Goal: Task Accomplishment & Management: Manage account settings

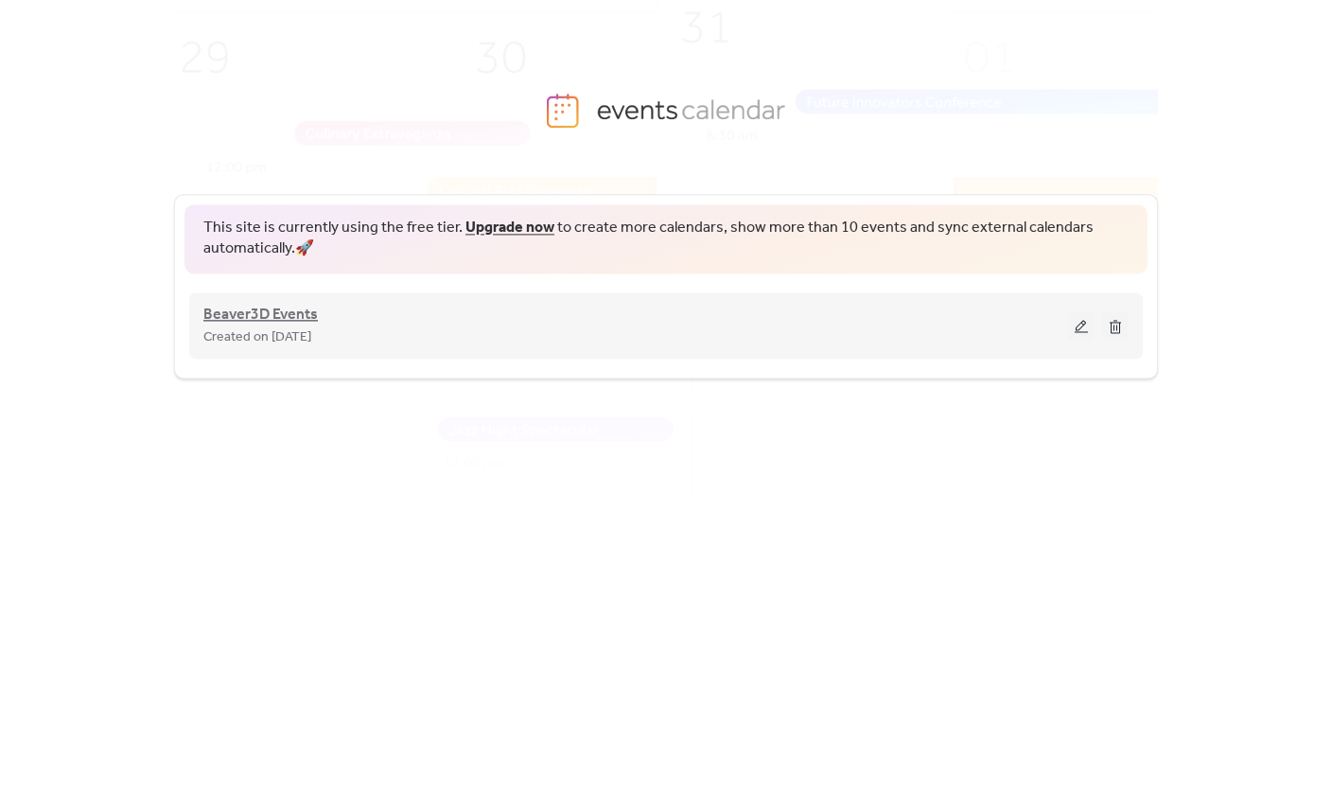
click at [269, 308] on span "Beaver3D Events" at bounding box center [260, 315] width 114 height 23
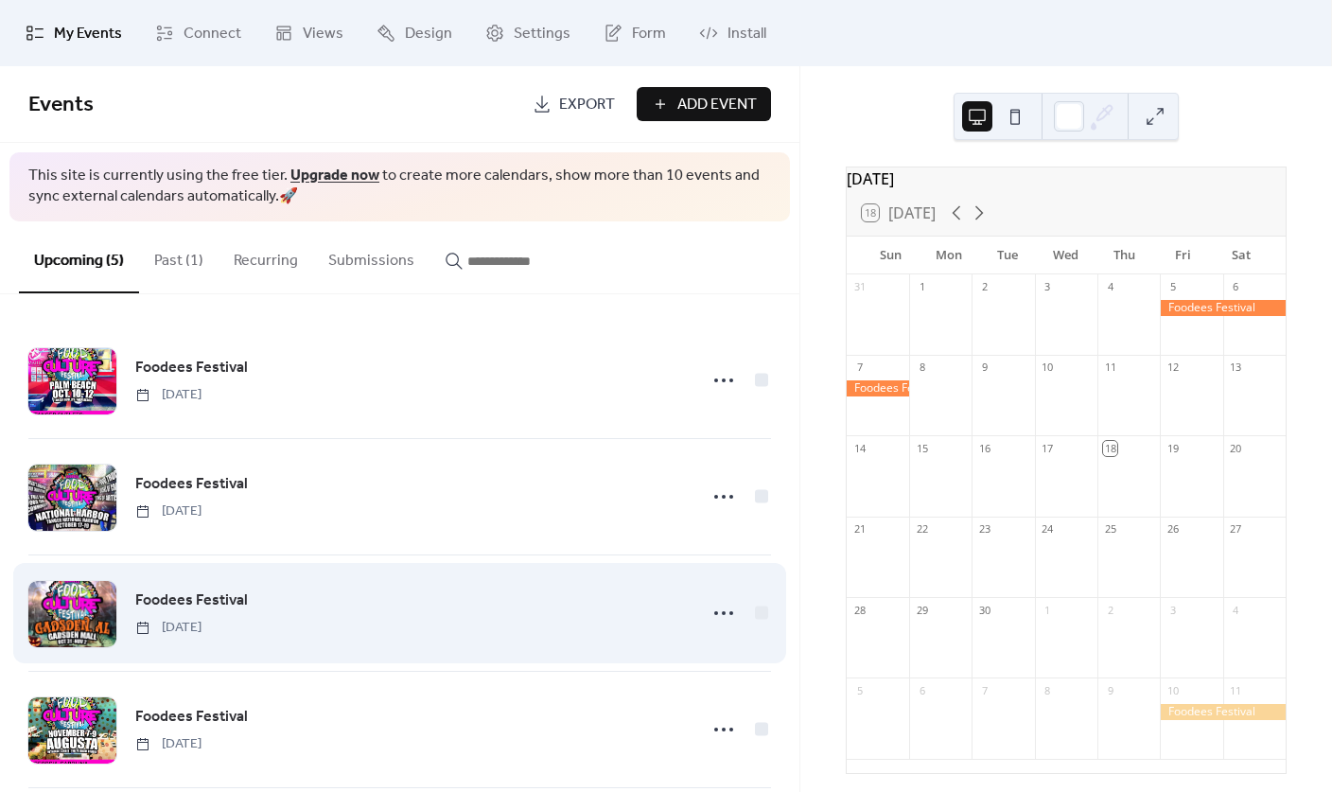
click at [197, 604] on span "Foodees Festival" at bounding box center [191, 600] width 113 height 23
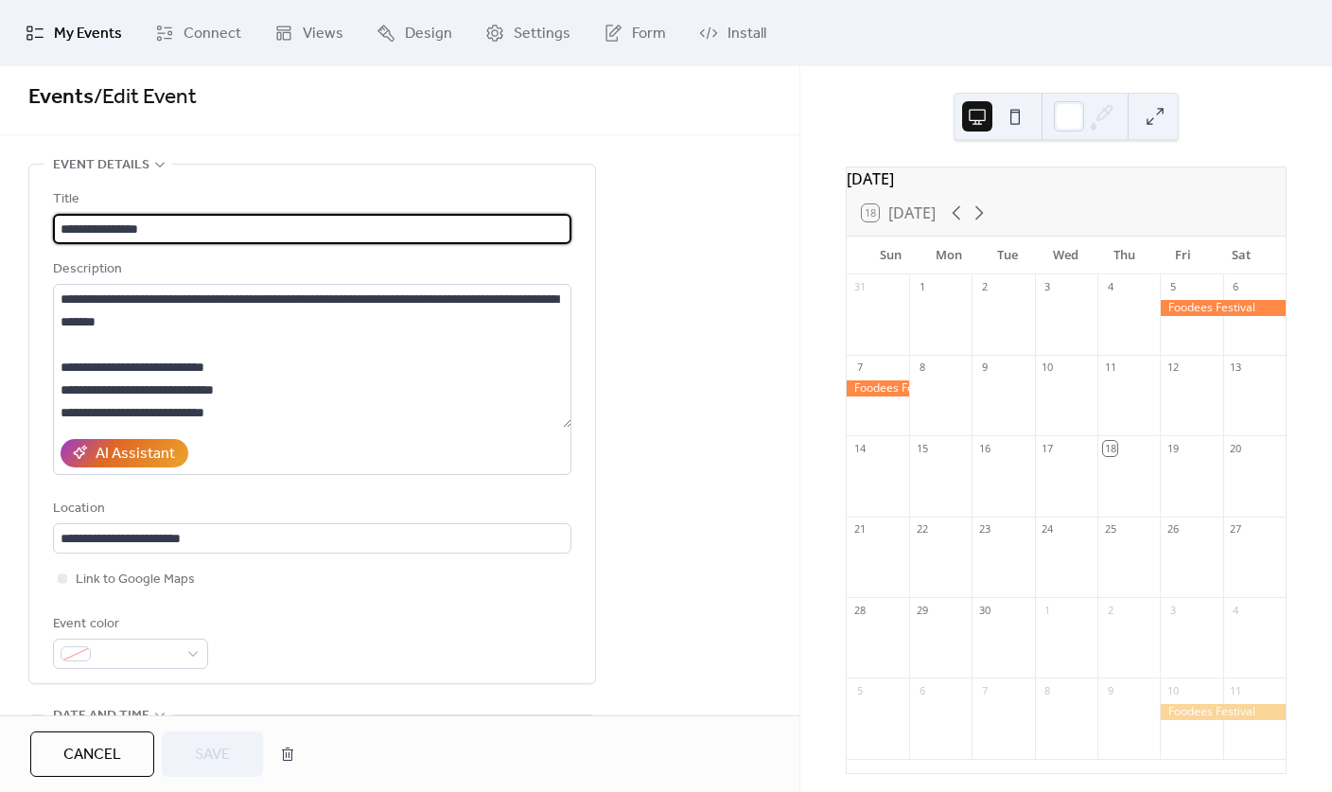
scroll to position [23, 0]
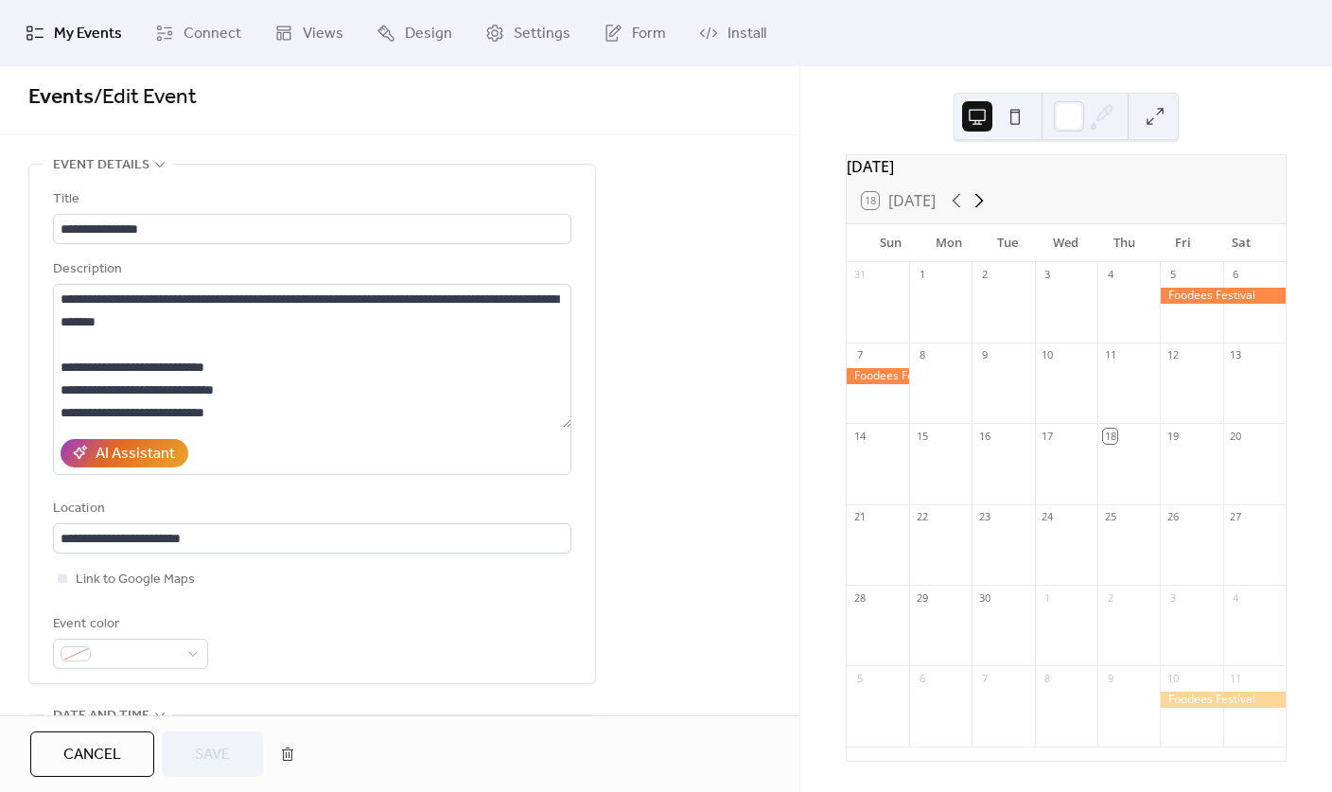
click at [984, 201] on icon at bounding box center [979, 201] width 9 height 14
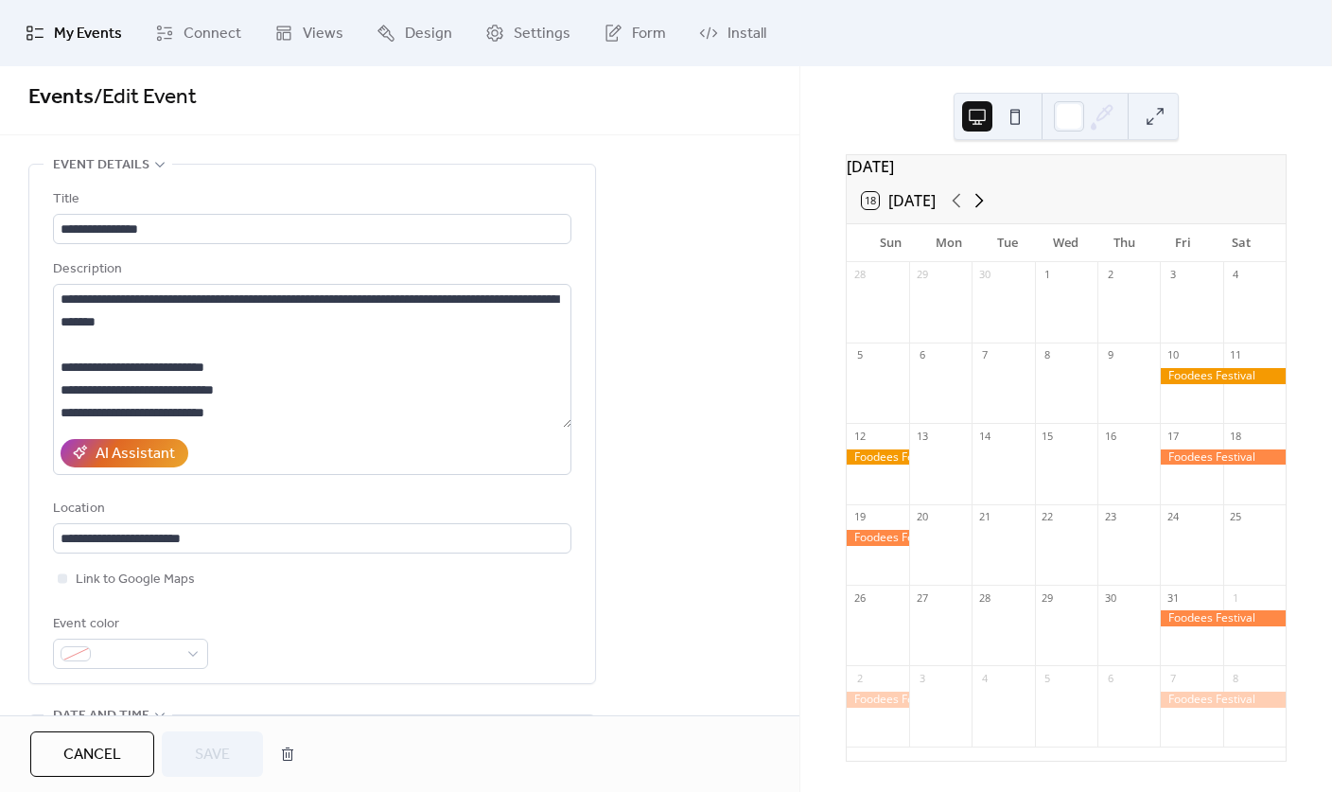
click at [974, 199] on icon at bounding box center [979, 200] width 23 height 23
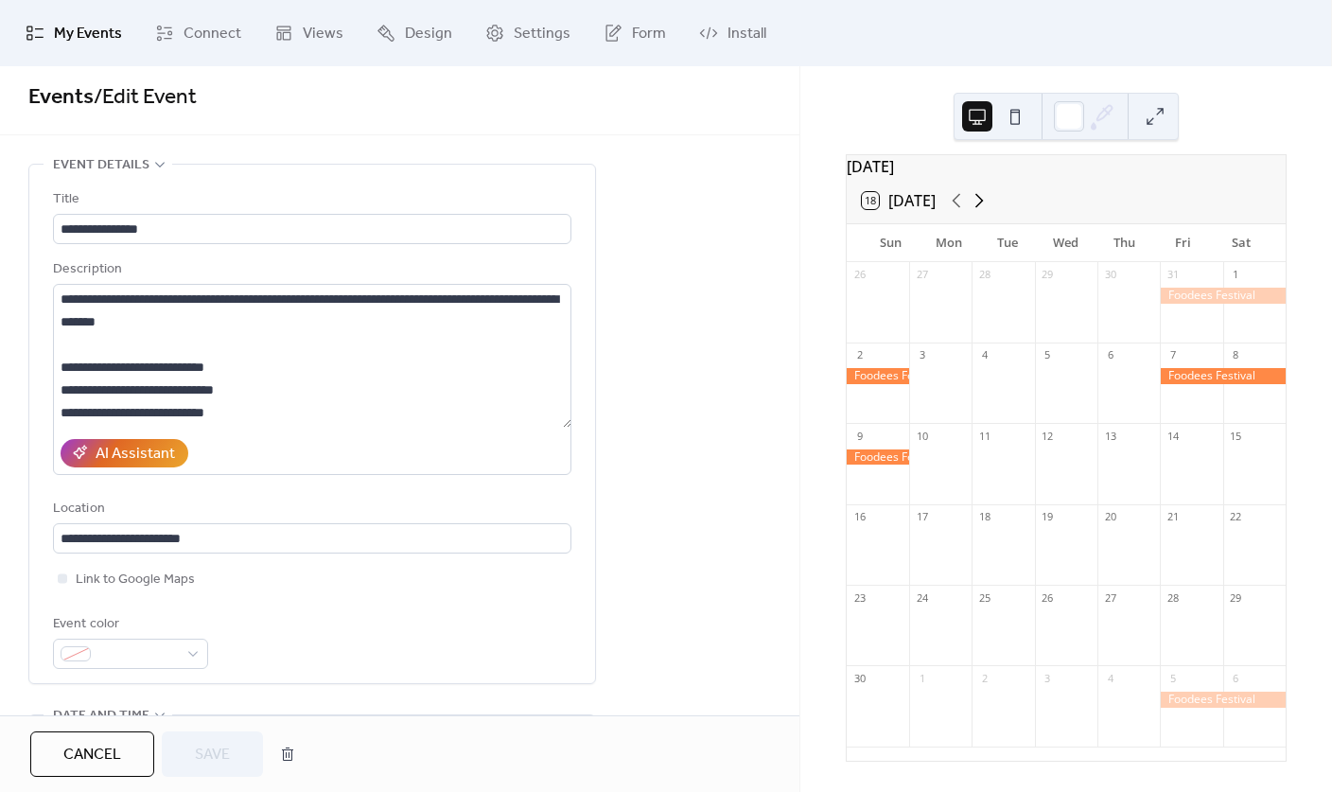
click at [984, 207] on icon at bounding box center [979, 200] width 23 height 23
click at [956, 205] on icon at bounding box center [956, 200] width 23 height 23
click at [985, 200] on icon at bounding box center [979, 200] width 23 height 23
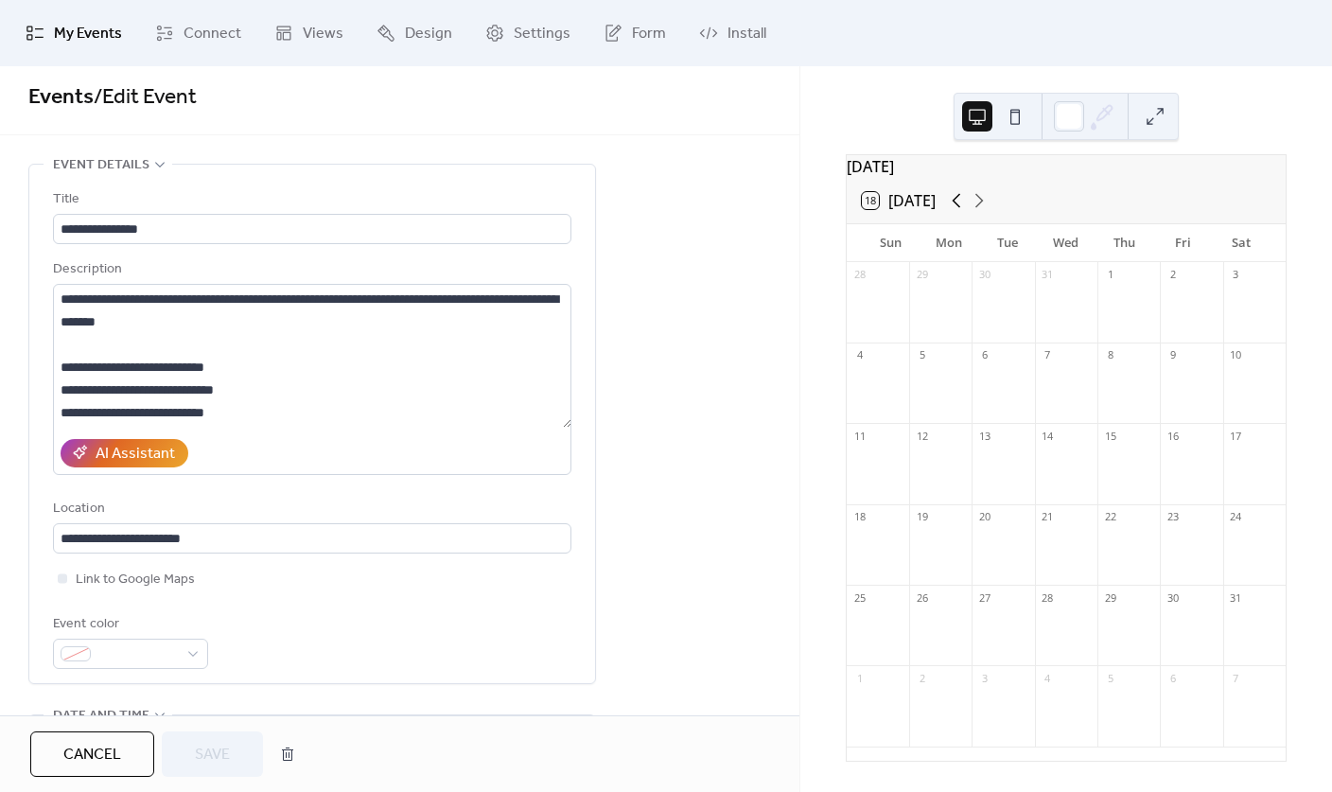
click at [960, 202] on icon at bounding box center [956, 200] width 23 height 23
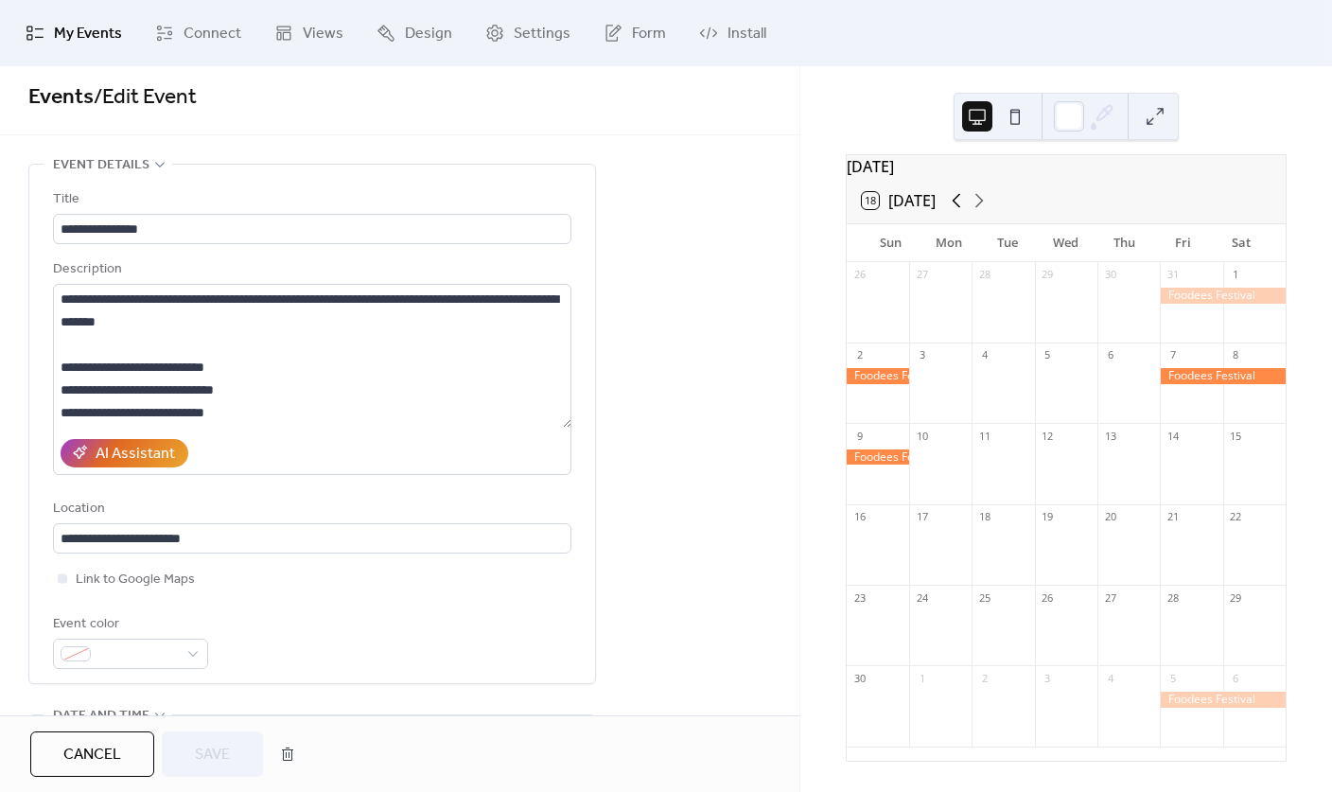
click at [960, 202] on icon at bounding box center [956, 200] width 23 height 23
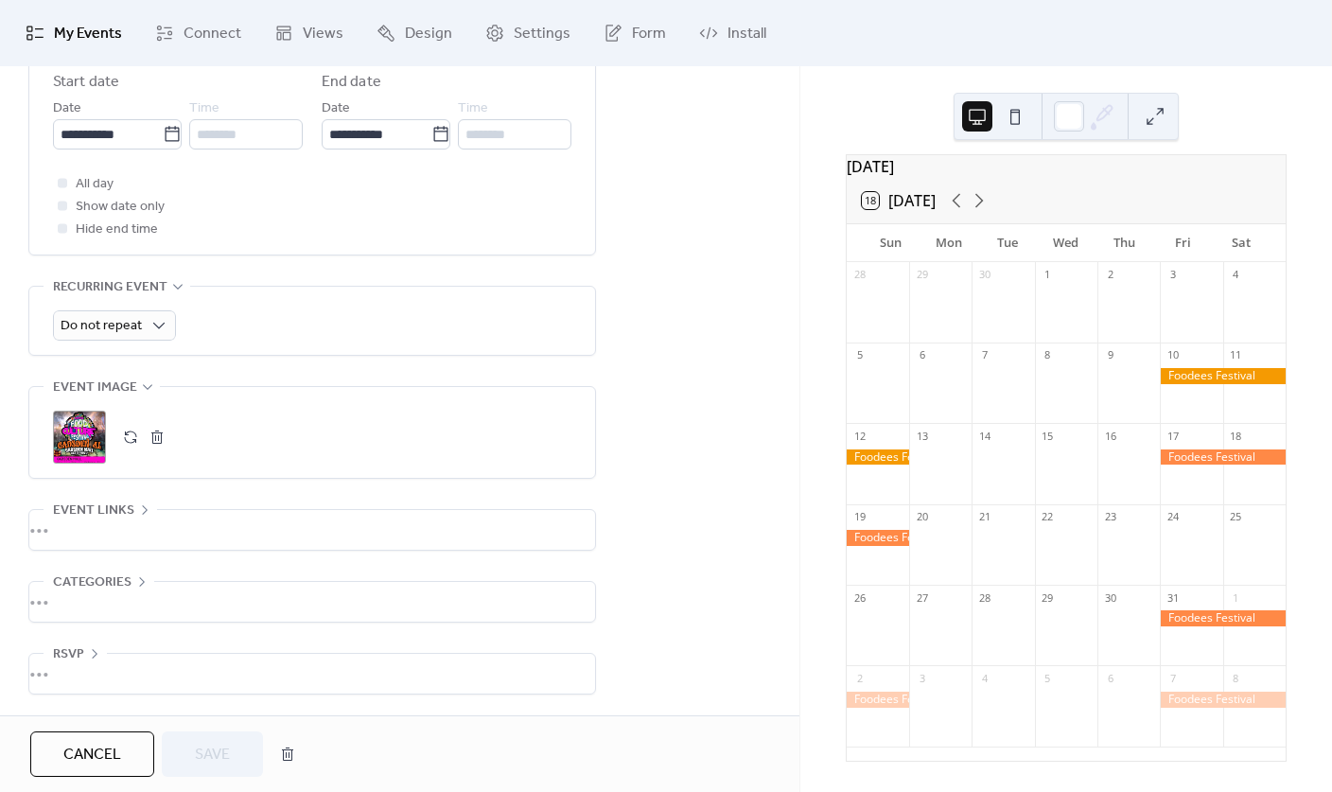
scroll to position [0, 0]
